Goal: Information Seeking & Learning: Check status

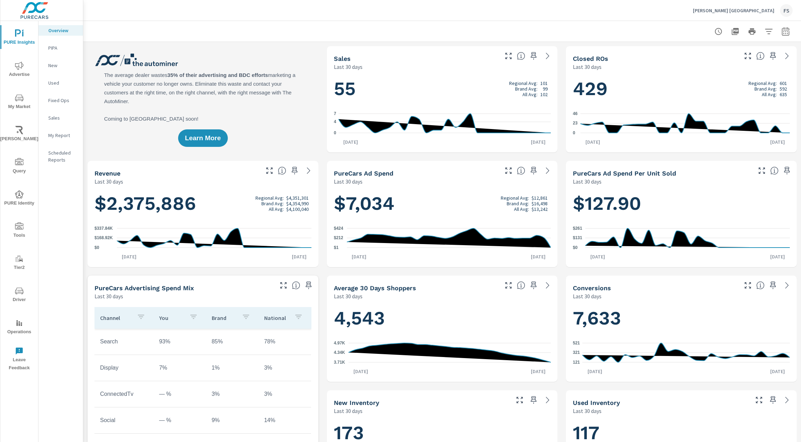
click at [21, 304] on button "Driver" at bounding box center [19, 295] width 38 height 24
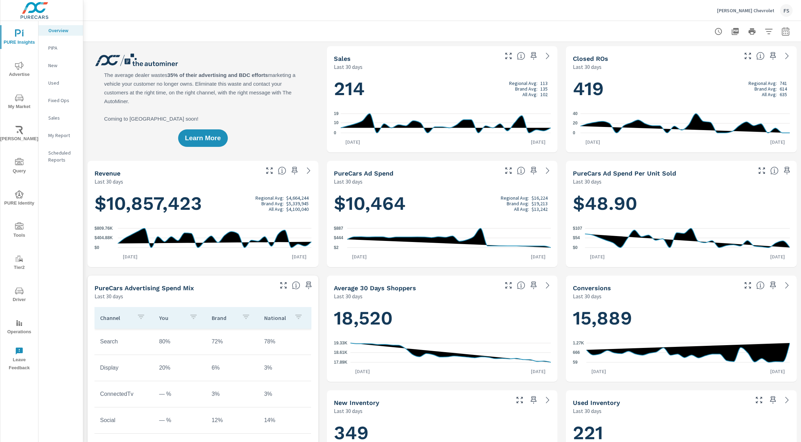
click at [20, 281] on div "PURE Insights Advertise My Market [PERSON_NAME] Query PURE Identity Tools Tier2…" at bounding box center [19, 198] width 38 height 354
click at [21, 289] on icon "nav menu" at bounding box center [19, 291] width 8 height 8
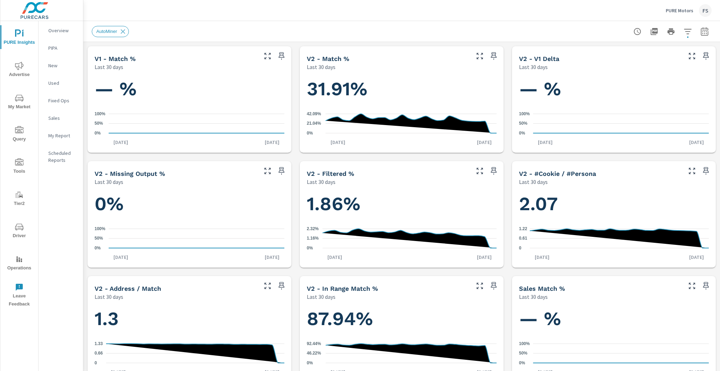
click at [351, 32] on div "AutoMiner" at bounding box center [353, 31] width 522 height 11
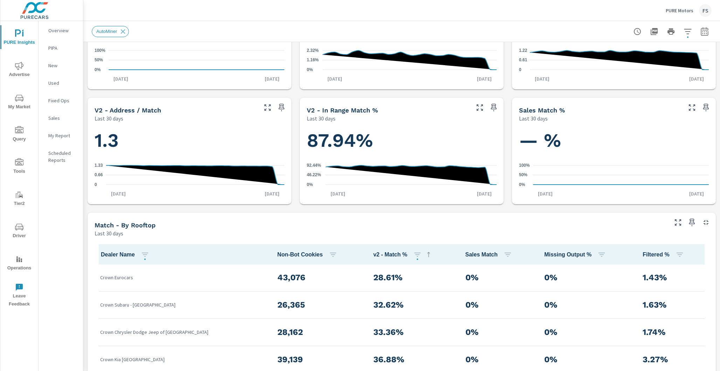
scroll to position [245, 0]
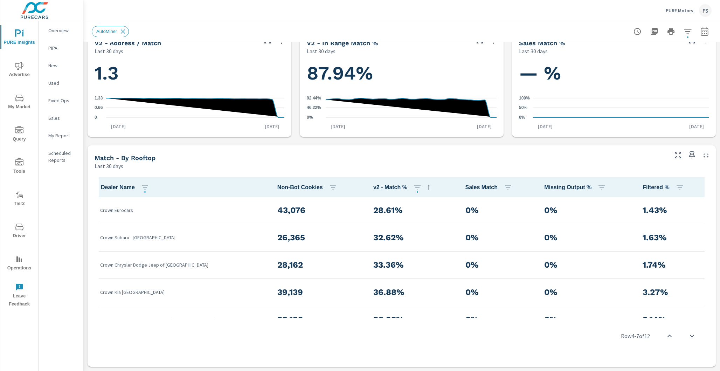
click at [373, 189] on span "v2 - Match %" at bounding box center [403, 187] width 60 height 8
click at [424, 187] on icon at bounding box center [428, 187] width 8 height 8
click at [413, 186] on icon "button" at bounding box center [417, 187] width 8 height 8
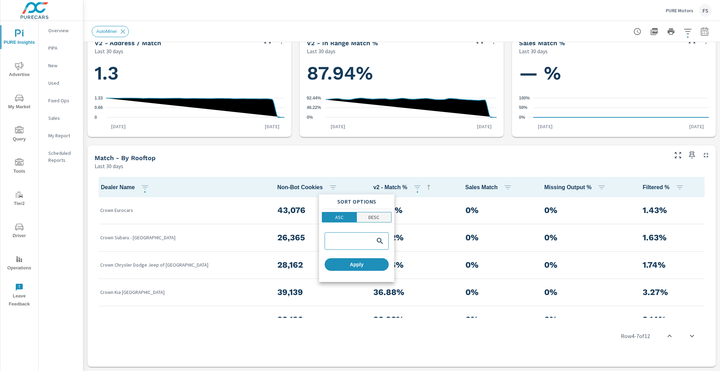
click at [378, 215] on p "DESC" at bounding box center [373, 217] width 11 height 7
click at [386, 158] on div at bounding box center [360, 185] width 720 height 371
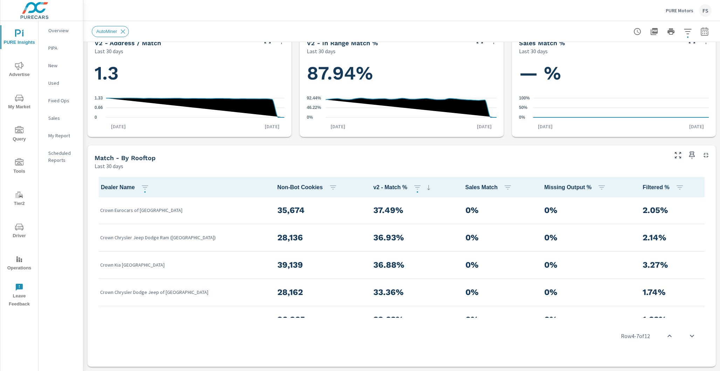
click at [424, 188] on icon at bounding box center [428, 187] width 8 height 8
click at [413, 187] on icon "button" at bounding box center [417, 187] width 8 height 8
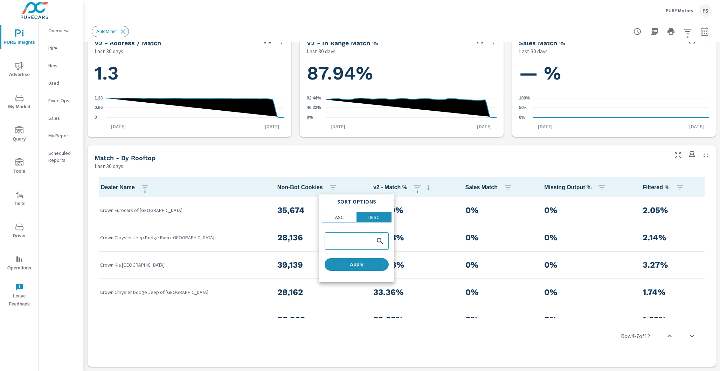
click at [385, 171] on div at bounding box center [360, 185] width 720 height 371
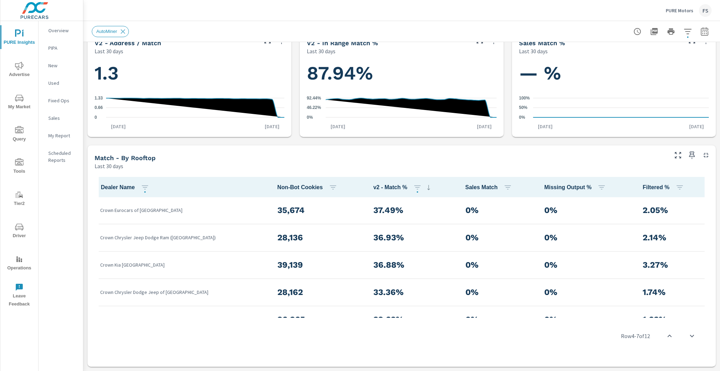
click at [126, 212] on p "Crown Eurocars of Dublin" at bounding box center [183, 210] width 166 height 7
copy p "Crown Eurocars of Dublin"
